Goal: Task Accomplishment & Management: Manage account settings

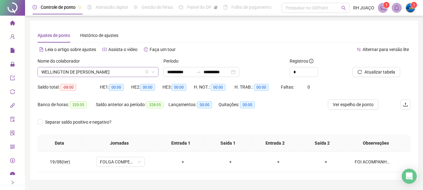
scroll to position [17, 0]
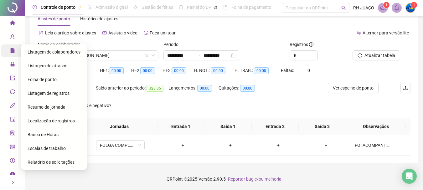
click at [15, 51] on icon at bounding box center [16, 51] width 3 height 0
click at [47, 80] on span "Folha de ponto" at bounding box center [42, 79] width 29 height 5
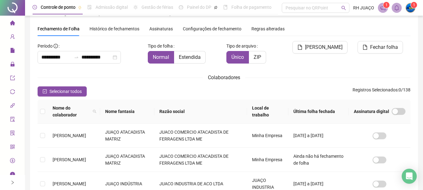
scroll to position [33, 0]
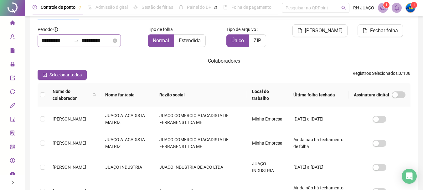
click at [83, 44] on div "**********" at bounding box center [79, 40] width 83 height 13
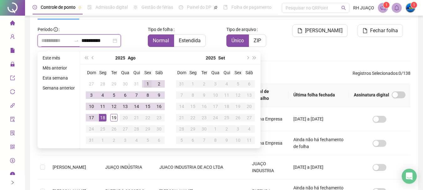
type input "**********"
click at [149, 83] on div "1" at bounding box center [148, 84] width 8 height 8
type input "**********"
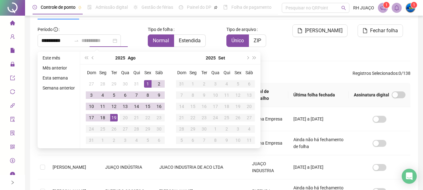
click at [114, 116] on div "19" at bounding box center [114, 118] width 8 height 8
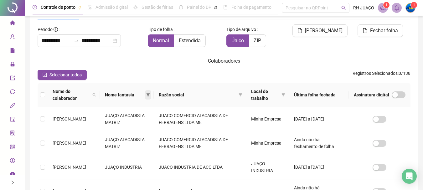
click at [150, 94] on icon "filter" at bounding box center [148, 95] width 4 height 4
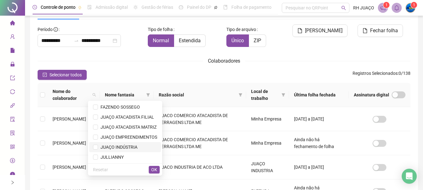
click at [135, 148] on span "JUAÇO INDÚSTRIA" at bounding box center [117, 147] width 39 height 5
click at [108, 143] on li "JUAÇO INDÚSTRIA" at bounding box center [125, 147] width 72 height 10
click at [130, 129] on span "JUAÇO ATACADISTA MATRIZ" at bounding box center [127, 127] width 59 height 5
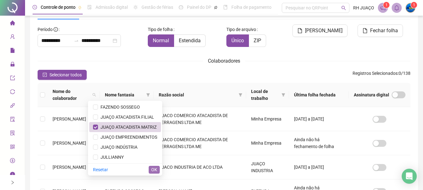
click at [156, 170] on span "OK" at bounding box center [154, 169] width 6 height 7
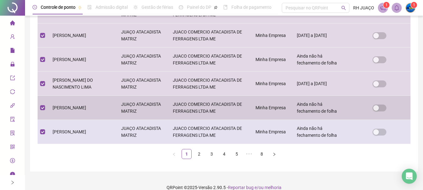
scroll to position [246, 0]
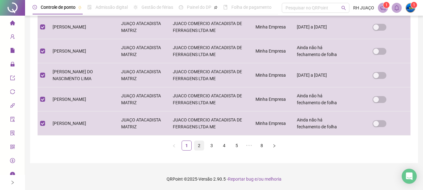
click at [198, 145] on link "2" at bounding box center [198, 145] width 9 height 9
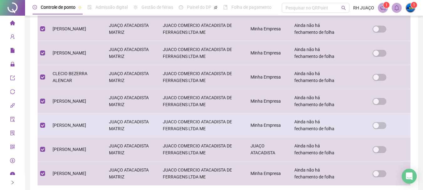
scroll to position [221, 0]
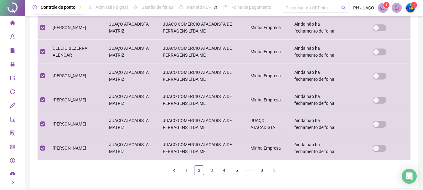
click at [217, 169] on ul "1 2 3 4 5 ••• 8" at bounding box center [224, 170] width 373 height 10
click at [210, 171] on link "3" at bounding box center [211, 170] width 9 height 9
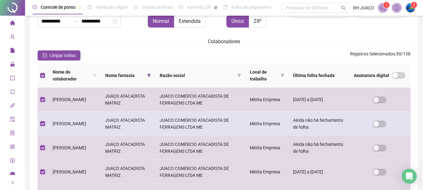
scroll to position [27, 0]
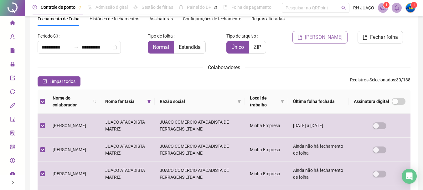
click at [313, 38] on span "[PERSON_NAME]" at bounding box center [324, 38] width 38 height 8
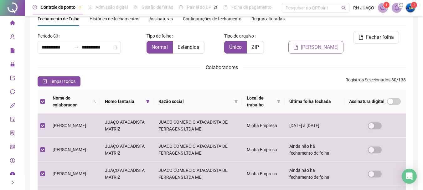
scroll to position [33, 0]
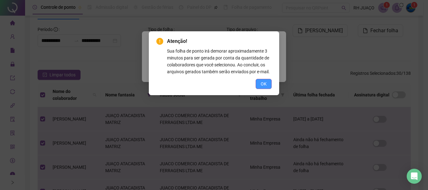
click at [265, 82] on span "OK" at bounding box center [263, 83] width 6 height 7
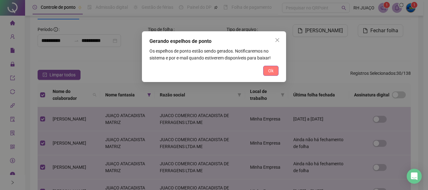
click at [268, 69] on span "Ok" at bounding box center [270, 70] width 5 height 7
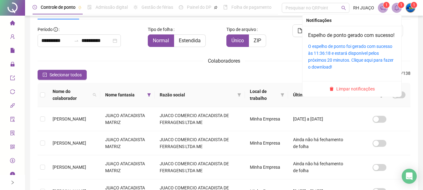
click at [396, 10] on icon "bell" at bounding box center [397, 8] width 6 height 6
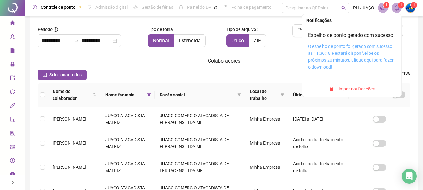
click at [360, 54] on link "O espelho de ponto foi gerado com sucesso às 11:36:18 e estará disponível pelos…" at bounding box center [350, 57] width 85 height 26
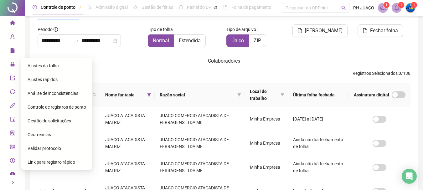
click at [10, 64] on icon "lock" at bounding box center [12, 64] width 4 height 4
click at [48, 66] on span "Ajustes da folha" at bounding box center [43, 65] width 31 height 5
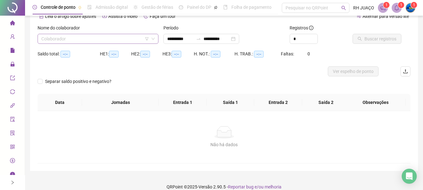
type input "**********"
click at [111, 37] on input "search" at bounding box center [95, 38] width 108 height 9
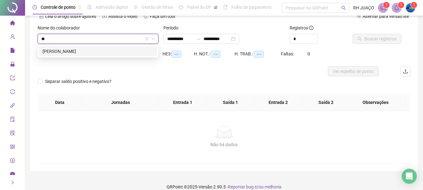
type input "***"
click at [104, 50] on div "[PERSON_NAME]" at bounding box center [98, 51] width 111 height 7
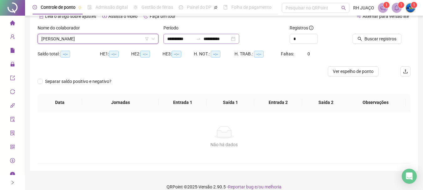
click at [201, 37] on icon "swap-right" at bounding box center [198, 38] width 5 height 5
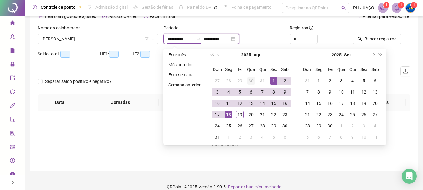
type input "**********"
drag, startPoint x: 276, startPoint y: 77, endPoint x: 266, endPoint y: 100, distance: 25.5
click at [276, 77] on div "1" at bounding box center [274, 81] width 8 height 8
type input "**********"
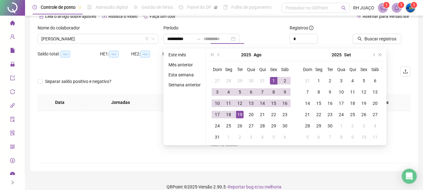
click at [240, 115] on div "19" at bounding box center [240, 115] width 8 height 8
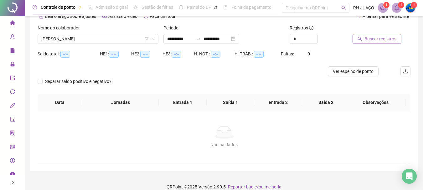
click at [382, 39] on span "Buscar registros" at bounding box center [380, 38] width 32 height 7
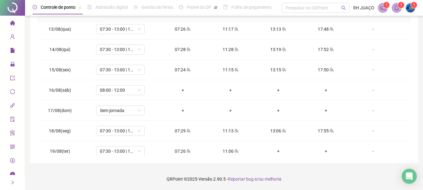
scroll to position [250, 0]
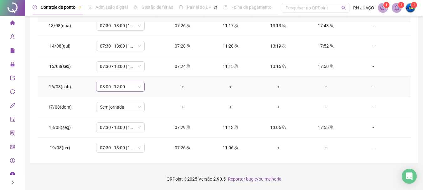
click at [137, 87] on span "08:00 - 12:00" at bounding box center [120, 86] width 41 height 9
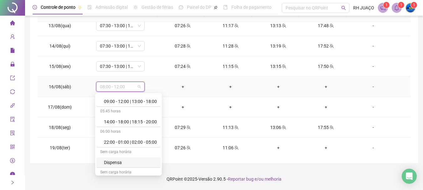
scroll to position [1202, 0]
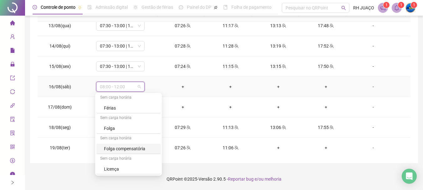
click at [119, 151] on div "Folga compensatória" at bounding box center [130, 148] width 53 height 7
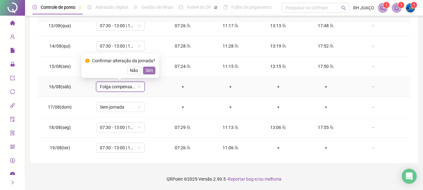
click at [149, 71] on span "Sim" at bounding box center [149, 70] width 7 height 7
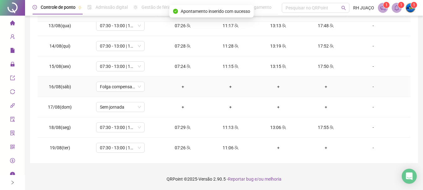
click at [369, 87] on div "-" at bounding box center [373, 86] width 37 height 7
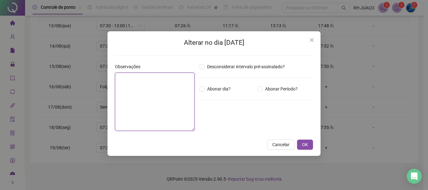
click at [158, 101] on textarea at bounding box center [155, 102] width 80 height 58
type textarea "**********"
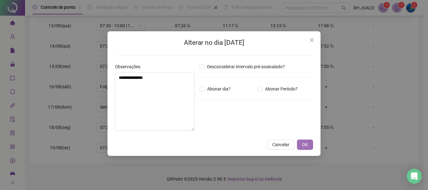
click at [304, 144] on span "OK" at bounding box center [305, 144] width 6 height 7
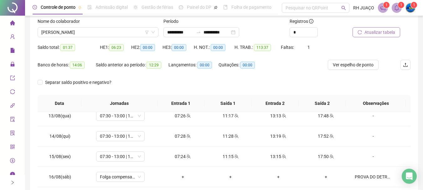
scroll to position [36, 0]
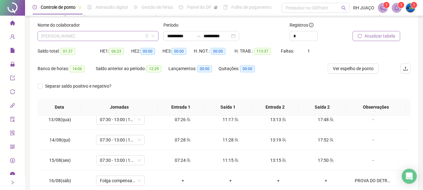
click at [126, 34] on span "[PERSON_NAME]" at bounding box center [97, 35] width 113 height 9
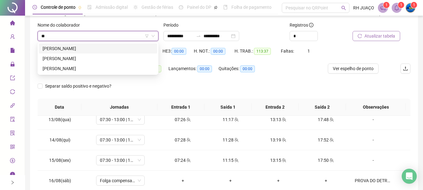
scroll to position [0, 0]
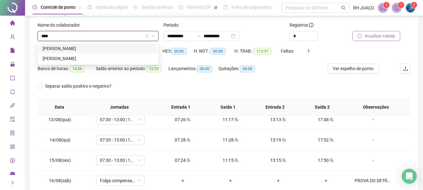
type input "*****"
click at [105, 58] on div "[PERSON_NAME]" at bounding box center [98, 58] width 111 height 7
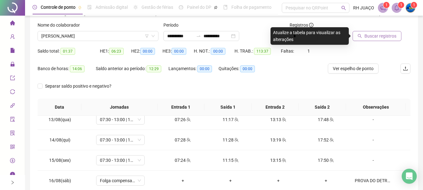
click at [357, 34] on button "Buscar registros" at bounding box center [377, 36] width 49 height 10
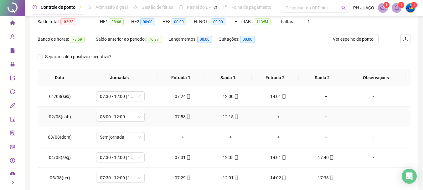
scroll to position [36, 0]
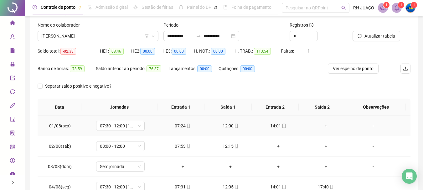
click at [319, 123] on div "+" at bounding box center [326, 125] width 38 height 7
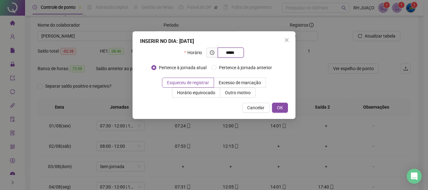
type input "*****"
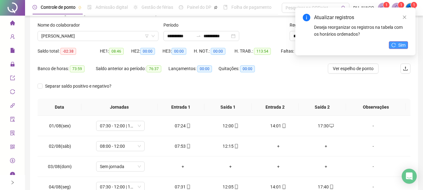
click at [399, 48] on span "Sim" at bounding box center [401, 45] width 7 height 7
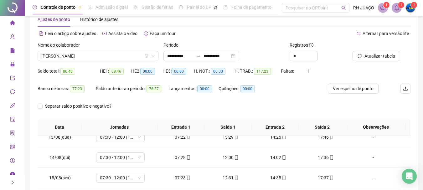
scroll to position [0, 0]
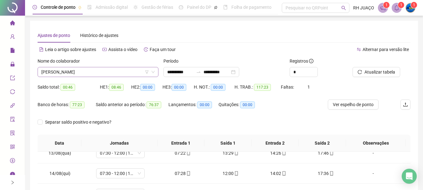
click at [117, 69] on span "[PERSON_NAME]" at bounding box center [97, 71] width 113 height 9
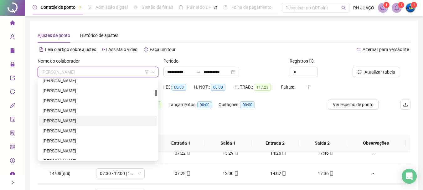
scroll to position [153, 0]
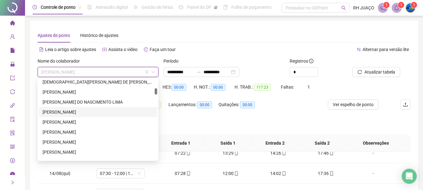
click at [73, 111] on div "[PERSON_NAME]" at bounding box center [98, 112] width 111 height 7
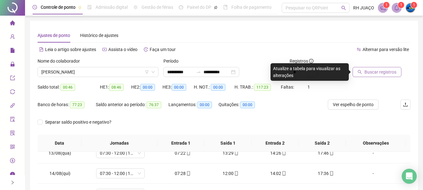
click at [368, 69] on span "Buscar registros" at bounding box center [380, 72] width 32 height 7
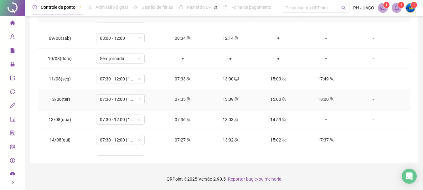
scroll to position [188, 0]
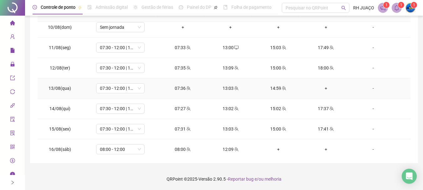
click at [319, 87] on div "+" at bounding box center [326, 88] width 38 height 7
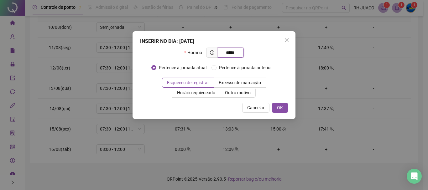
type input "*****"
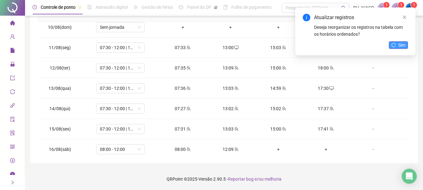
click at [396, 43] on icon "reload" at bounding box center [393, 45] width 4 height 4
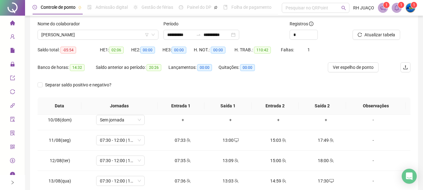
scroll to position [5, 0]
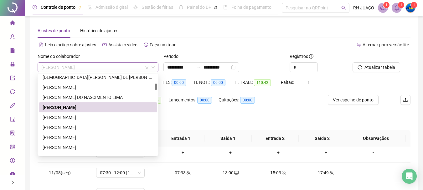
click at [100, 68] on span "[PERSON_NAME]" at bounding box center [97, 67] width 113 height 9
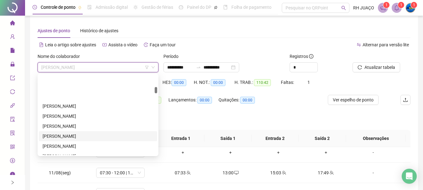
scroll to position [215, 0]
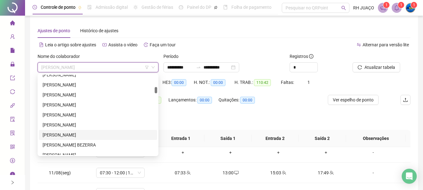
click at [80, 132] on div "[PERSON_NAME]" at bounding box center [98, 135] width 111 height 7
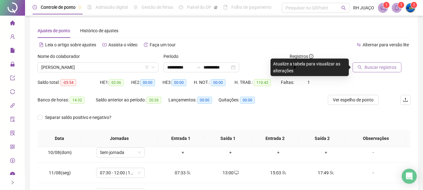
click at [381, 66] on span "Buscar registros" at bounding box center [380, 67] width 32 height 7
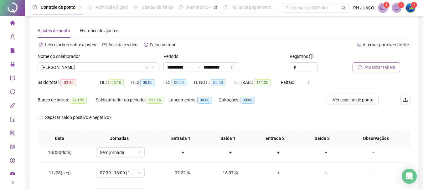
click at [358, 66] on icon "reload" at bounding box center [360, 67] width 4 height 4
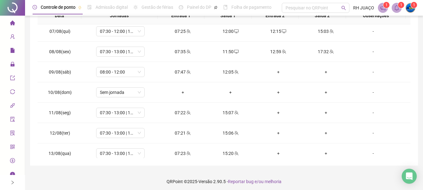
scroll to position [130, 0]
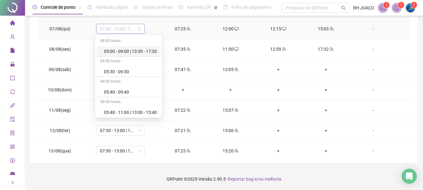
click at [138, 28] on span "07:30 - 12:00 | 12:15 - 13:30" at bounding box center [120, 28] width 41 height 9
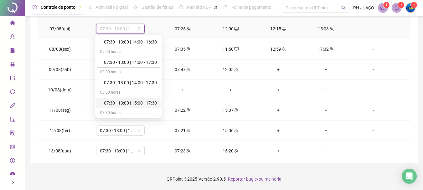
click at [132, 103] on div "07:30 - 13:00 | 15:00 - 17:30" at bounding box center [130, 103] width 53 height 7
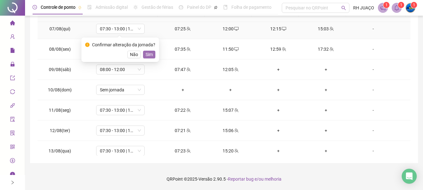
click at [147, 54] on span "Sim" at bounding box center [149, 54] width 7 height 7
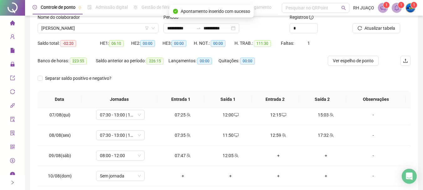
scroll to position [36, 0]
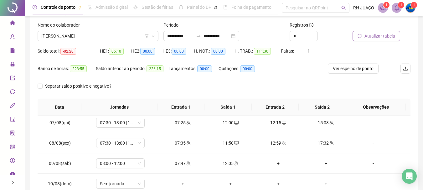
click at [374, 39] on span "Atualizar tabela" at bounding box center [379, 36] width 31 height 7
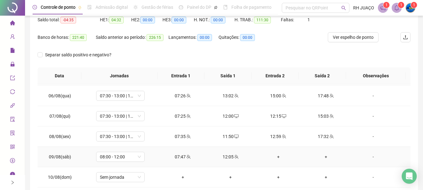
scroll to position [94, 0]
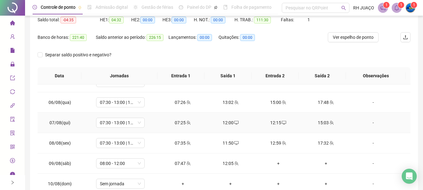
click at [273, 125] on div "12:15" at bounding box center [278, 122] width 38 height 7
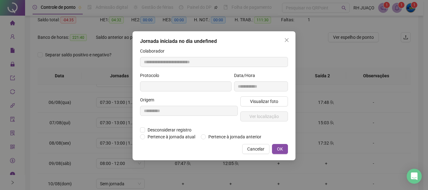
type input "**********"
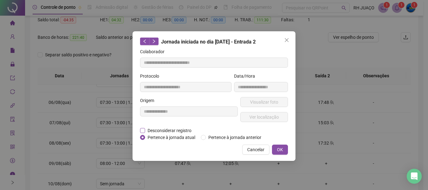
click at [174, 130] on span "Desconsiderar registro" at bounding box center [169, 130] width 49 height 7
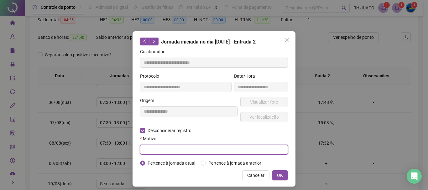
click at [160, 150] on input "text" at bounding box center [214, 150] width 148 height 10
type input "****"
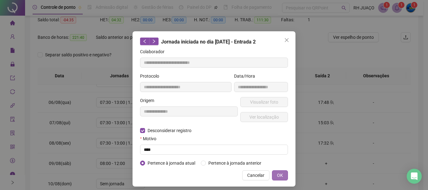
click at [282, 174] on button "OK" at bounding box center [280, 175] width 16 height 10
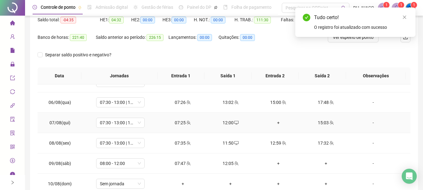
click at [223, 124] on div "12:00" at bounding box center [231, 122] width 38 height 7
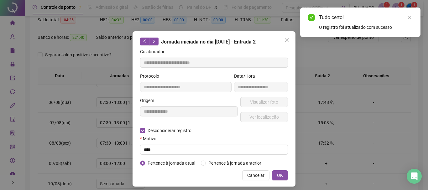
type input "**********"
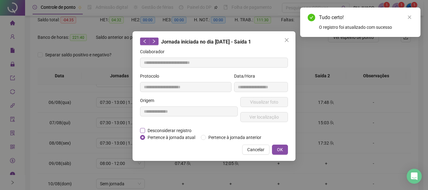
click at [174, 128] on span "Desconsiderar registro" at bounding box center [169, 130] width 49 height 7
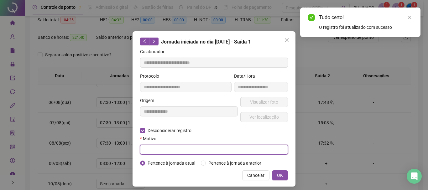
click at [170, 147] on input "text" at bounding box center [214, 150] width 148 height 10
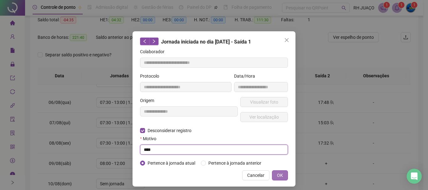
type input "****"
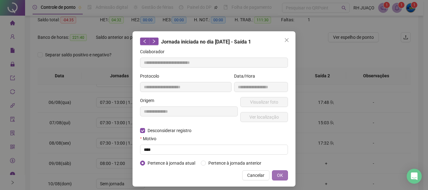
click at [282, 171] on button "OK" at bounding box center [280, 175] width 16 height 10
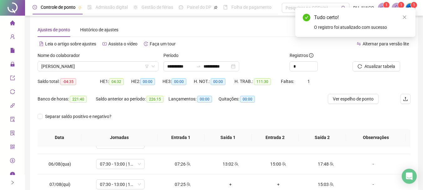
scroll to position [5, 0]
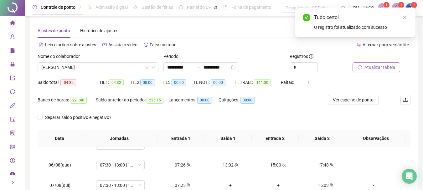
click at [373, 65] on span "Atualizar tabela" at bounding box center [379, 67] width 31 height 7
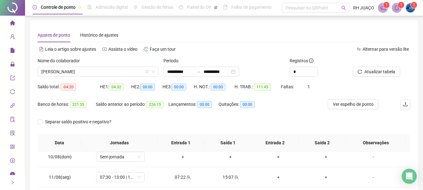
scroll to position [0, 0]
click at [128, 74] on span "[PERSON_NAME]" at bounding box center [97, 71] width 113 height 9
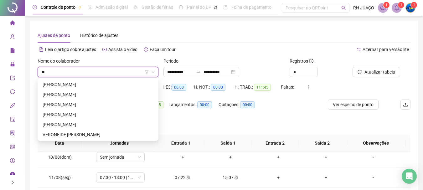
type input "***"
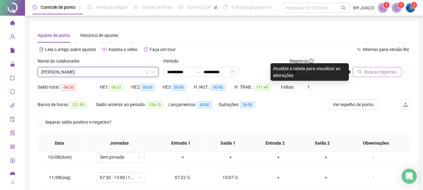
click at [364, 71] on span "Buscar registros" at bounding box center [380, 72] width 32 height 7
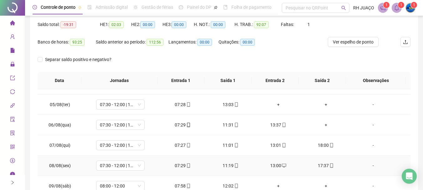
scroll to position [31, 0]
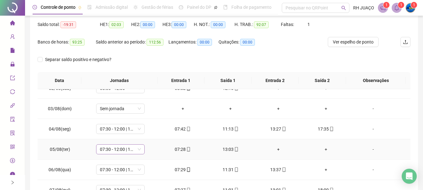
click at [138, 147] on span "07:30 - 12:00 | 12:15 - 13:30" at bounding box center [120, 149] width 41 height 9
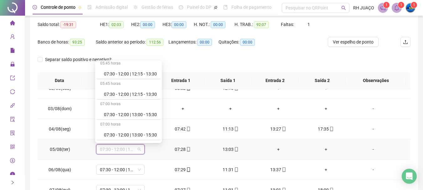
scroll to position [501, 0]
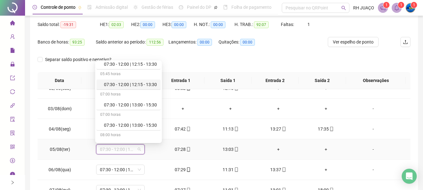
click at [150, 86] on div "07:30 - 12:00 | 12:15 - 13:30" at bounding box center [130, 84] width 53 height 7
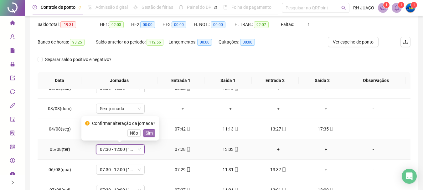
click at [151, 135] on span "Sim" at bounding box center [149, 133] width 7 height 7
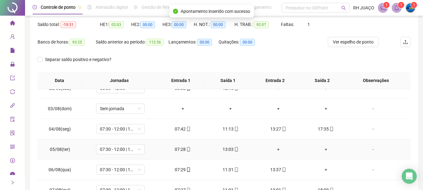
click at [272, 151] on div "+" at bounding box center [278, 149] width 38 height 7
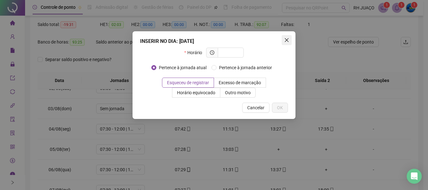
click at [284, 40] on icon "close" at bounding box center [286, 40] width 5 height 5
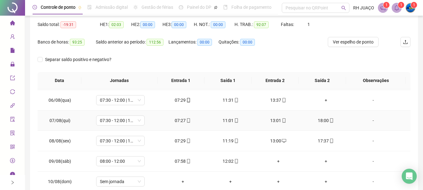
scroll to position [94, 0]
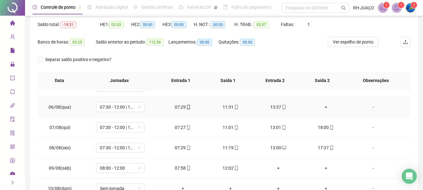
click at [318, 110] on div "+" at bounding box center [326, 107] width 38 height 7
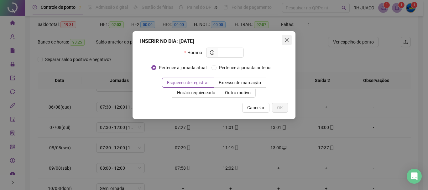
click at [285, 40] on icon "close" at bounding box center [286, 40] width 5 height 5
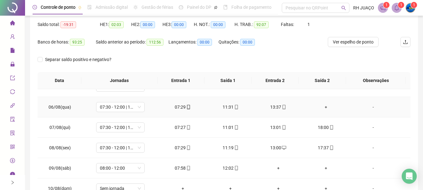
click at [323, 105] on div "+" at bounding box center [326, 107] width 38 height 7
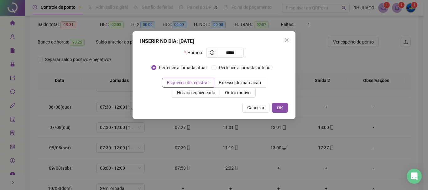
type input "*****"
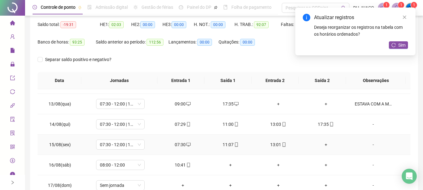
scroll to position [250, 0]
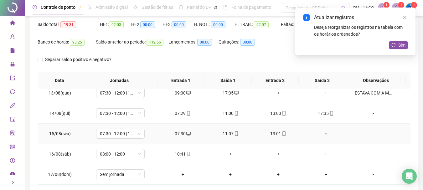
click at [324, 134] on div "+" at bounding box center [326, 133] width 38 height 7
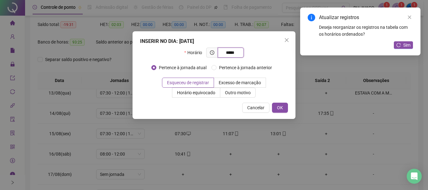
type input "*****"
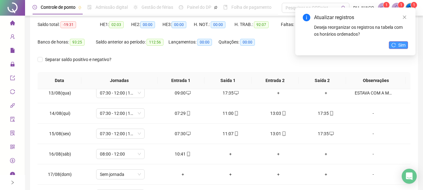
click at [396, 45] on button "Sim" at bounding box center [398, 45] width 19 height 8
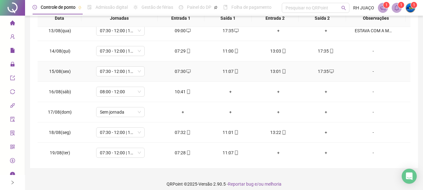
scroll to position [125, 0]
click at [322, 134] on div "+" at bounding box center [326, 132] width 38 height 7
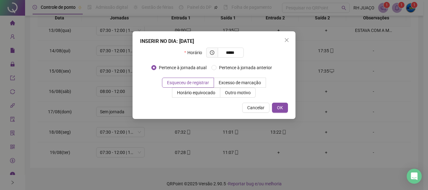
type input "*****"
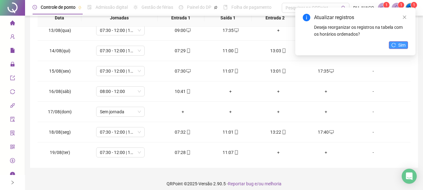
click at [398, 47] on span "Sim" at bounding box center [401, 45] width 7 height 7
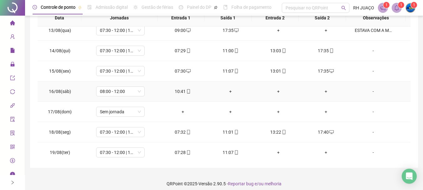
click at [232, 93] on div "+" at bounding box center [231, 91] width 38 height 7
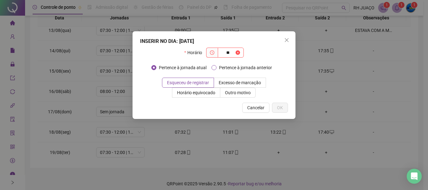
type input "*"
type input "*****"
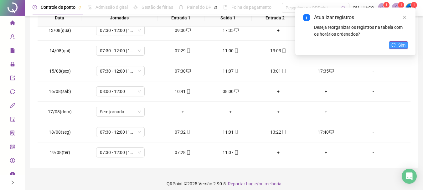
click at [400, 44] on span "Sim" at bounding box center [401, 45] width 7 height 7
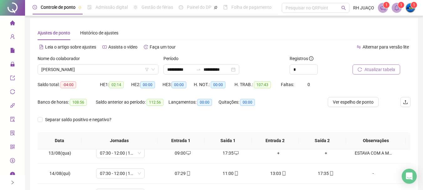
scroll to position [0, 0]
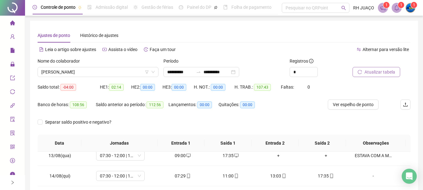
click at [364, 72] on span "Atualizar tabela" at bounding box center [379, 72] width 31 height 7
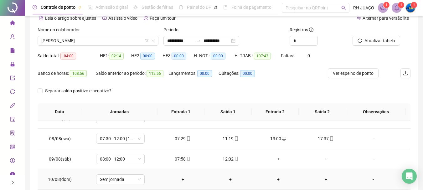
scroll to position [125, 0]
